Goal: Task Accomplishment & Management: Manage account settings

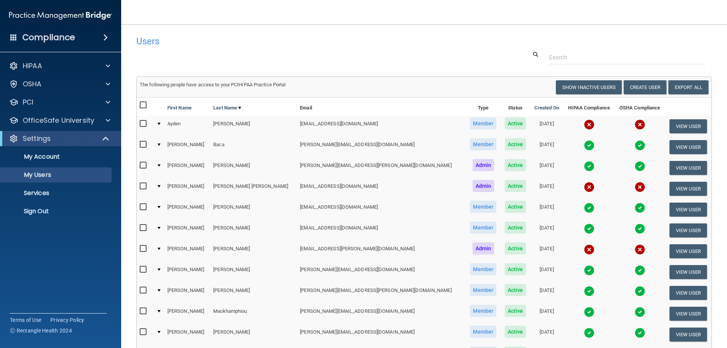
select select "20"
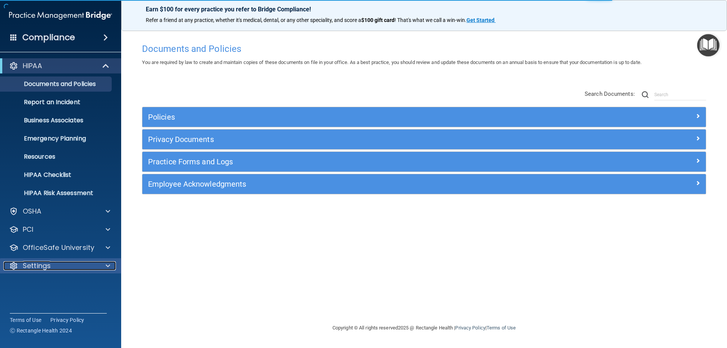
click at [33, 264] on p "Settings" at bounding box center [37, 265] width 28 height 9
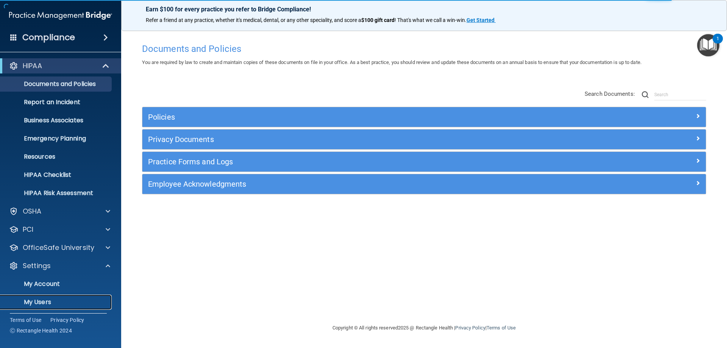
click at [42, 303] on p "My Users" at bounding box center [56, 302] width 103 height 8
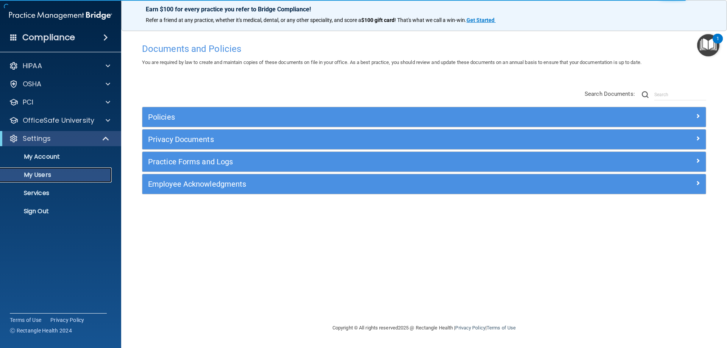
select select "20"
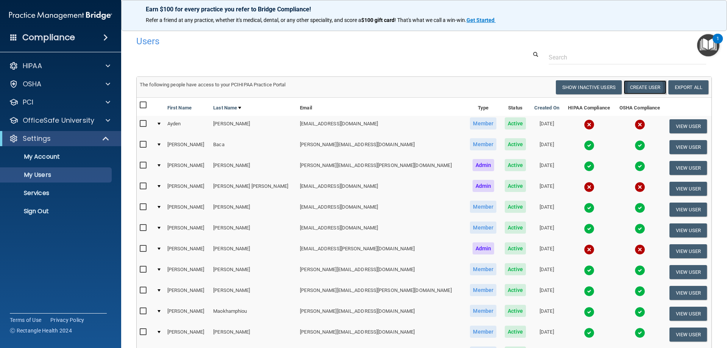
click at [627, 86] on button "Create User" at bounding box center [645, 87] width 43 height 14
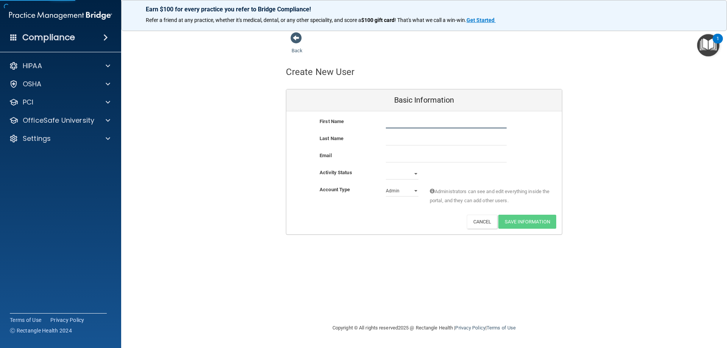
click at [428, 123] on input "text" at bounding box center [446, 122] width 121 height 11
type input "Madison"
click at [409, 139] on input "text" at bounding box center [446, 139] width 121 height 11
type input "Herndon"
click at [406, 153] on input "email" at bounding box center [446, 156] width 121 height 11
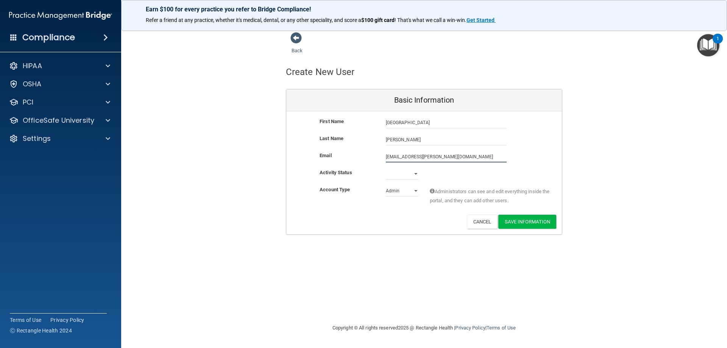
type input "madison.herndon@ameridentco.com"
click at [407, 175] on select "Active Inactive" at bounding box center [402, 173] width 33 height 11
select select "active"
click at [386, 168] on select "Active Inactive" at bounding box center [402, 173] width 33 height 11
click at [399, 191] on select "Admin Member" at bounding box center [402, 190] width 33 height 11
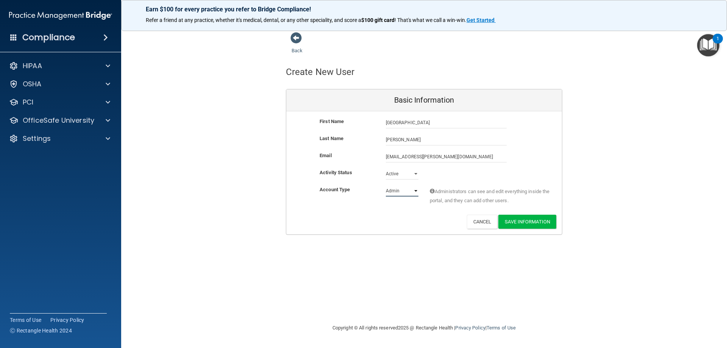
select select "practice_member"
click at [386, 185] on select "Admin Member" at bounding box center [402, 190] width 33 height 11
click at [536, 224] on button "Save Information" at bounding box center [527, 222] width 58 height 14
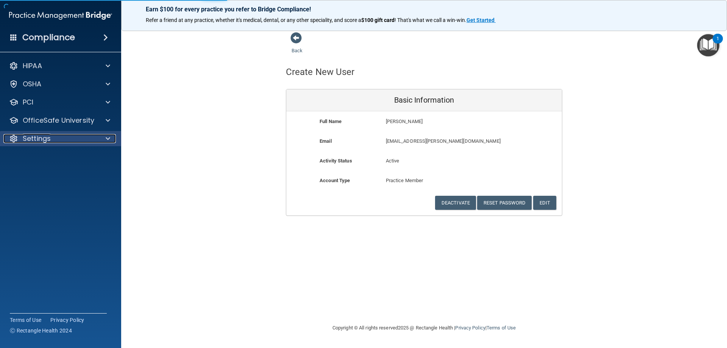
click at [23, 141] on p "Settings" at bounding box center [37, 138] width 28 height 9
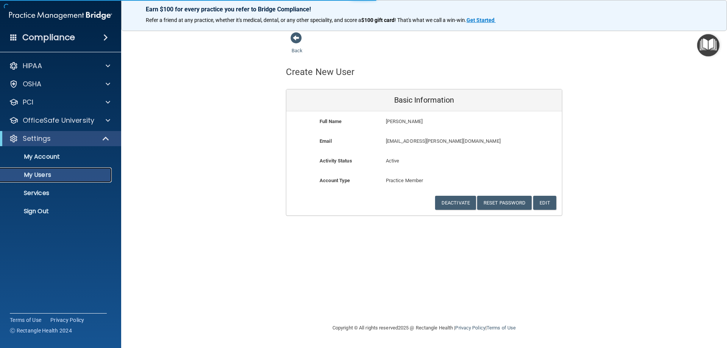
click at [46, 179] on link "My Users" at bounding box center [51, 174] width 119 height 15
select select "20"
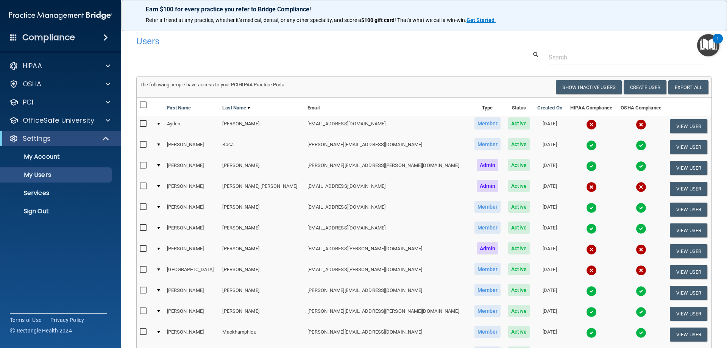
click at [141, 269] on input "checkbox" at bounding box center [144, 270] width 9 height 6
checkbox input "true"
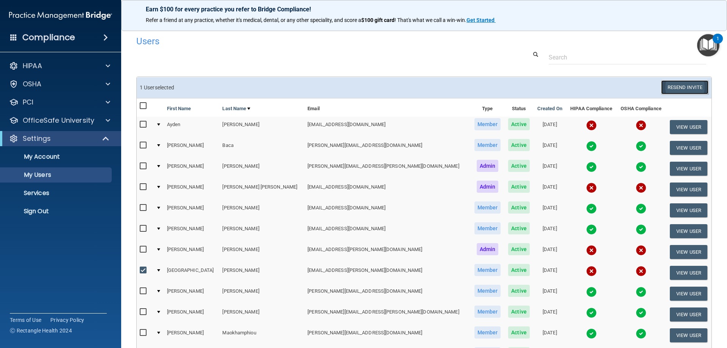
click at [666, 89] on button "Resend Invite" at bounding box center [684, 87] width 47 height 14
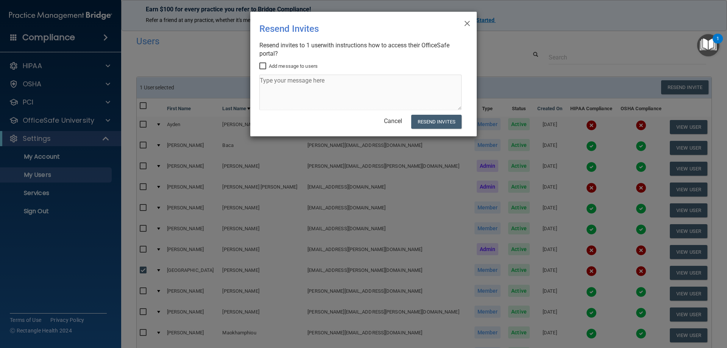
click at [262, 65] on input "Add message to users" at bounding box center [263, 66] width 9 height 6
checkbox input "true"
click at [270, 85] on textarea at bounding box center [360, 93] width 202 height 36
type textarea "Hello Madison, Please complete your Hippa and Osha training under OfficeSafe Un…"
click at [452, 122] on button "Resend Invites" at bounding box center [436, 122] width 50 height 14
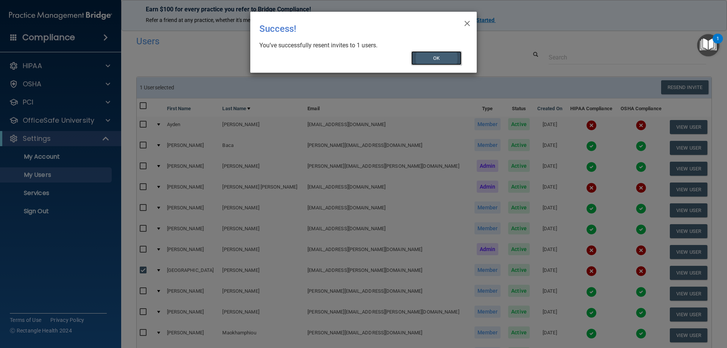
click at [446, 56] on button "OK" at bounding box center [436, 58] width 51 height 14
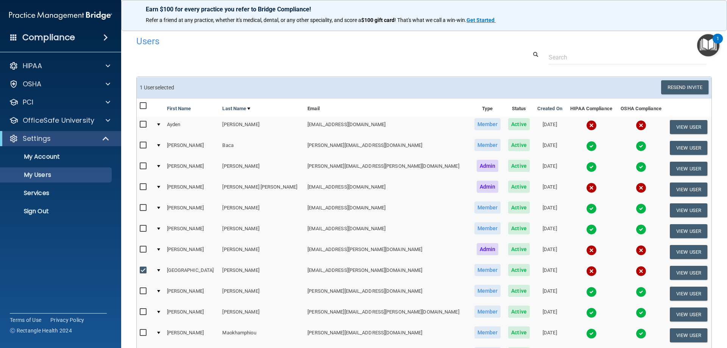
click at [140, 268] on input "checkbox" at bounding box center [144, 270] width 9 height 6
checkbox input "false"
